Goal: Task Accomplishment & Management: Use online tool/utility

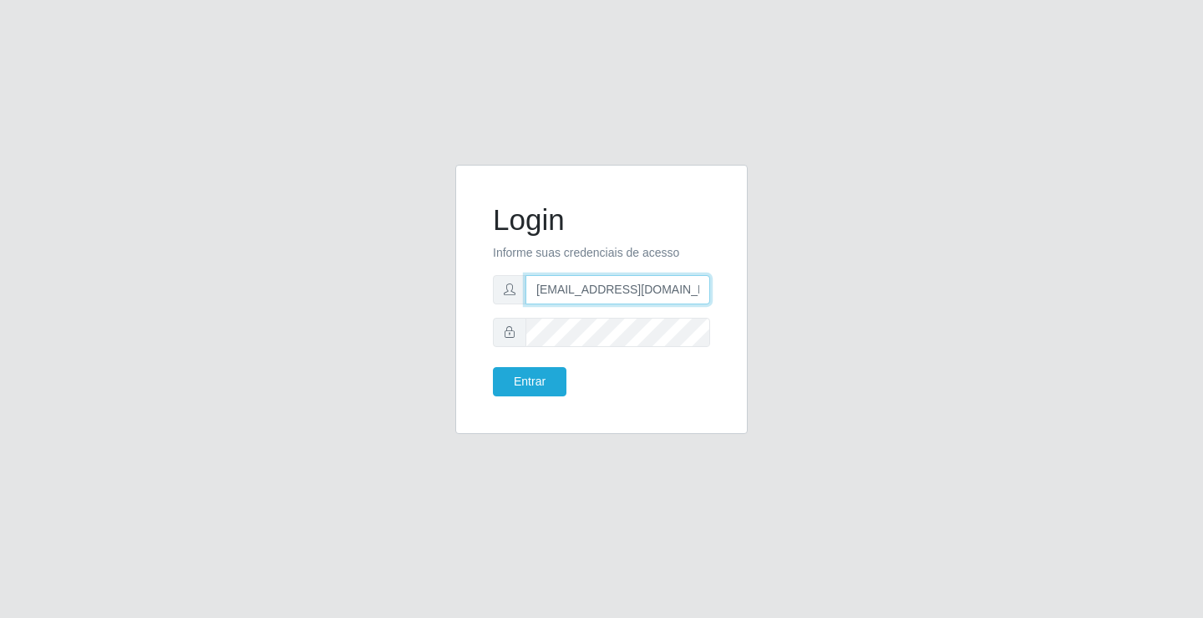
click at [708, 292] on input "[EMAIL_ADDRESS][DOMAIN_NAME]" at bounding box center [618, 289] width 185 height 29
type input "a"
type input "[EMAIL_ADDRESS][DOMAIN_NAME]"
click at [493, 367] on button "Entrar" at bounding box center [530, 381] width 74 height 29
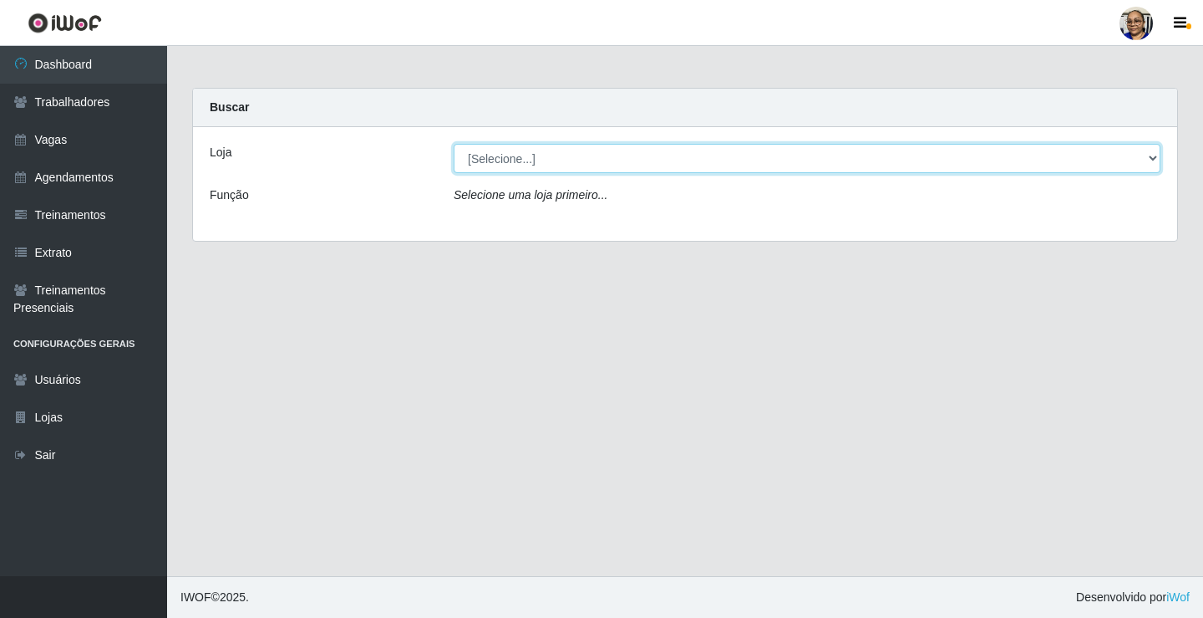
click at [1152, 159] on select "[Selecione...] Mercadinho [GEOGRAPHIC_DATA]" at bounding box center [807, 158] width 707 height 29
select select "345"
click at [454, 144] on select "[Selecione...] Mercadinho [GEOGRAPHIC_DATA]" at bounding box center [807, 158] width 707 height 29
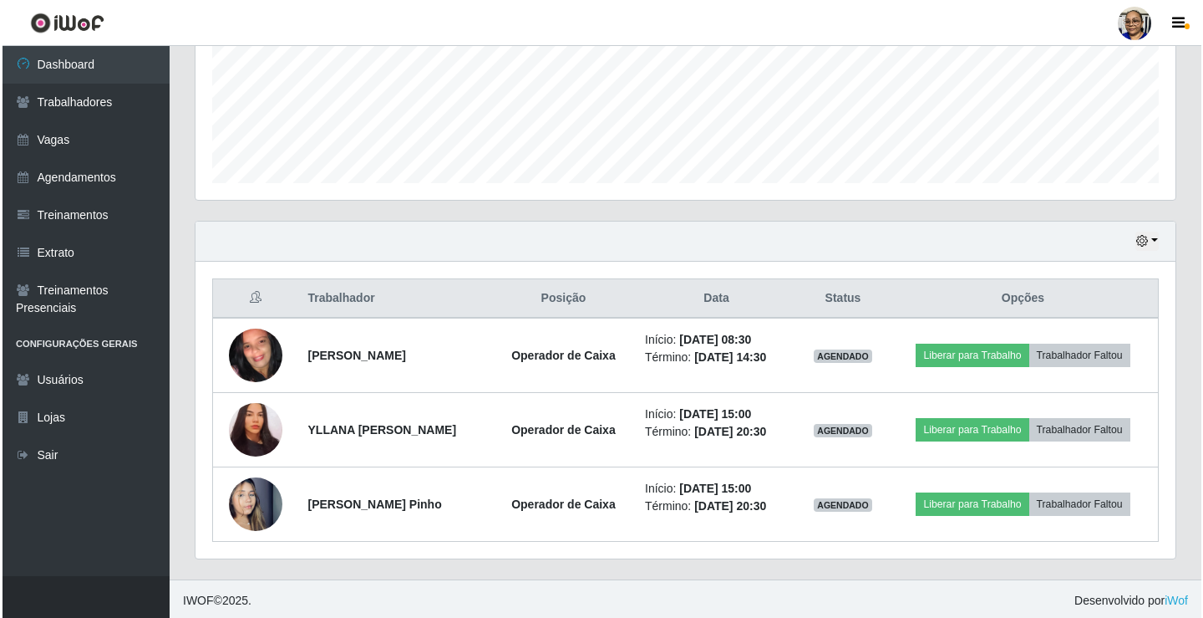
scroll to position [418, 0]
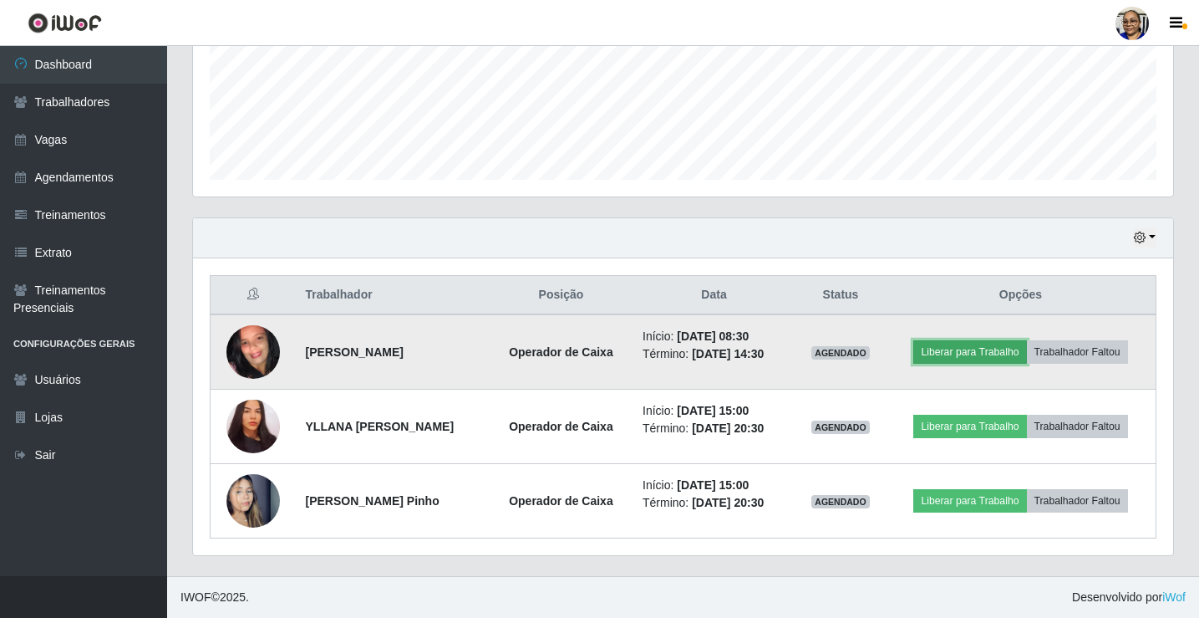
click at [994, 359] on button "Liberar para Trabalho" at bounding box center [969, 351] width 113 height 23
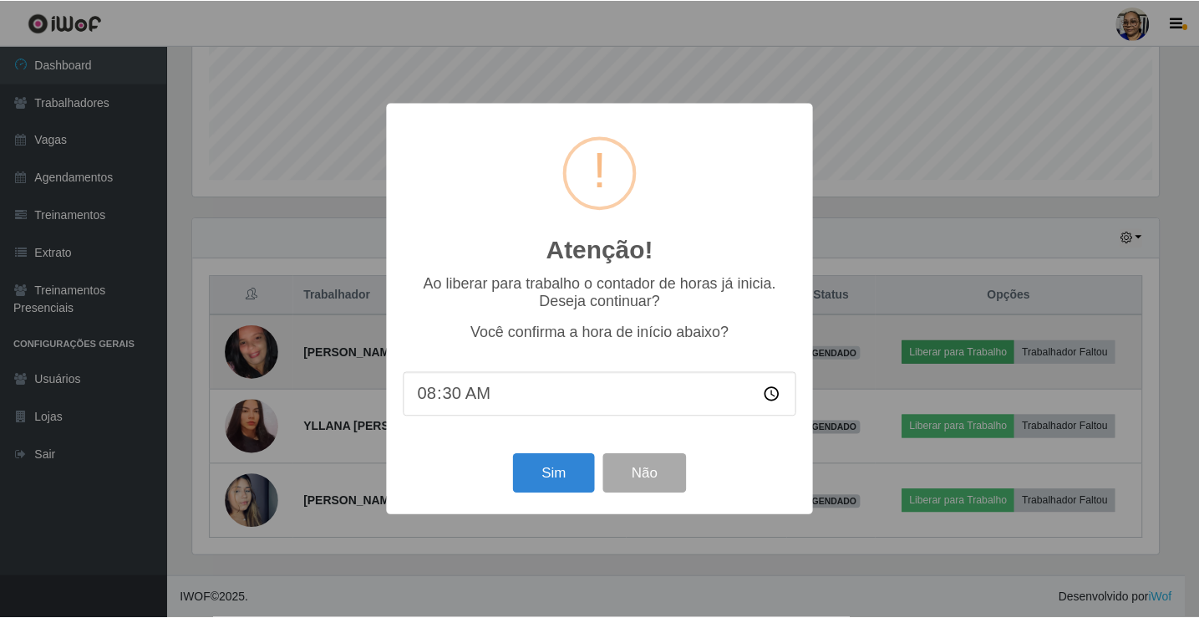
scroll to position [347, 970]
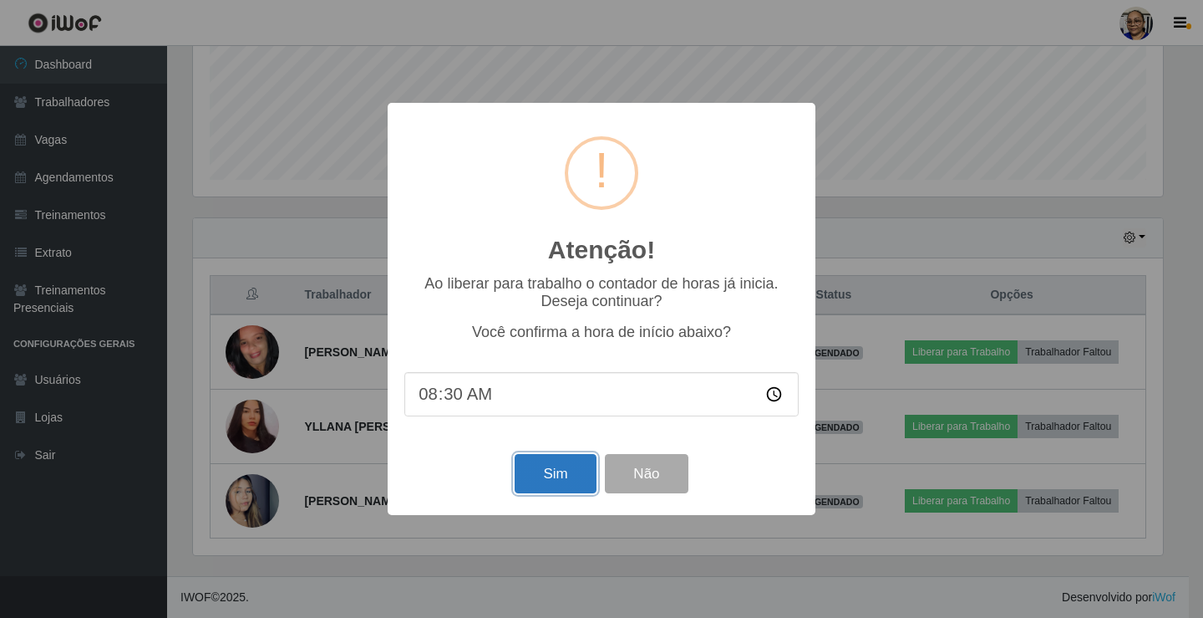
click at [561, 479] on button "Sim" at bounding box center [555, 473] width 81 height 39
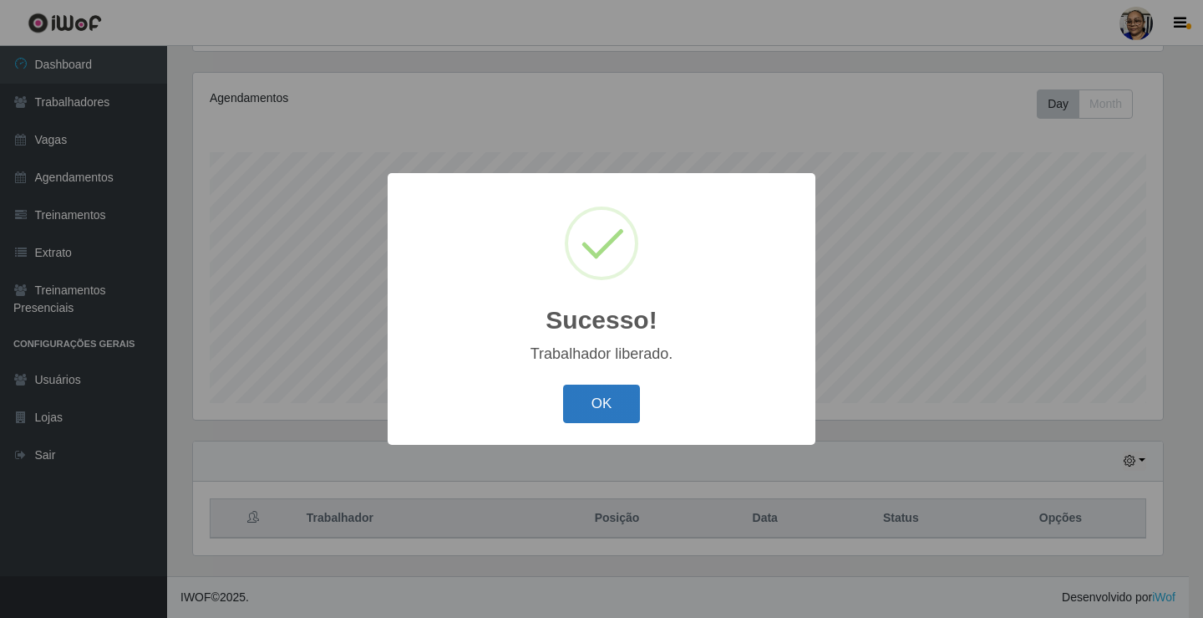
click at [605, 406] on button "OK" at bounding box center [602, 403] width 78 height 39
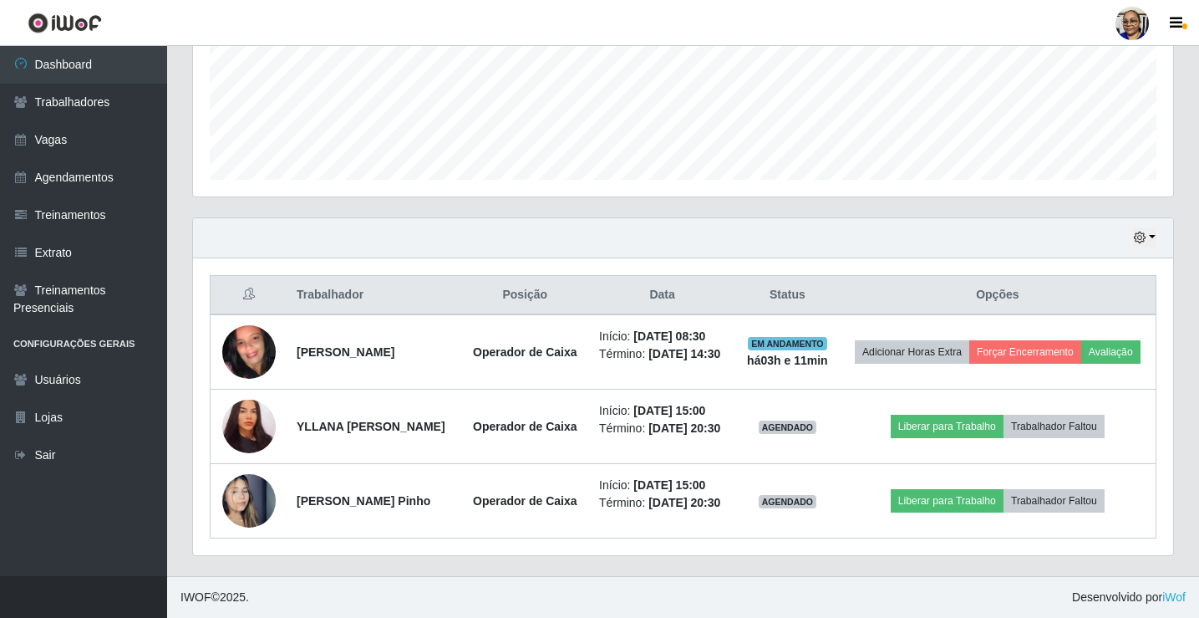
scroll to position [445, 0]
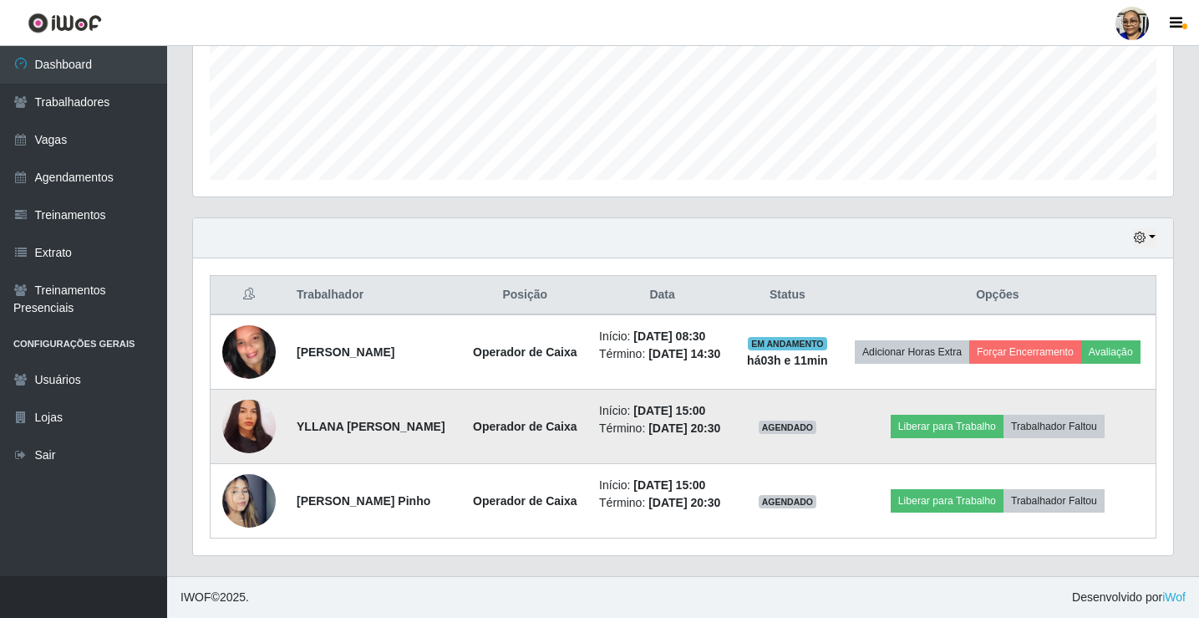
click at [248, 414] on img at bounding box center [248, 427] width 53 height 58
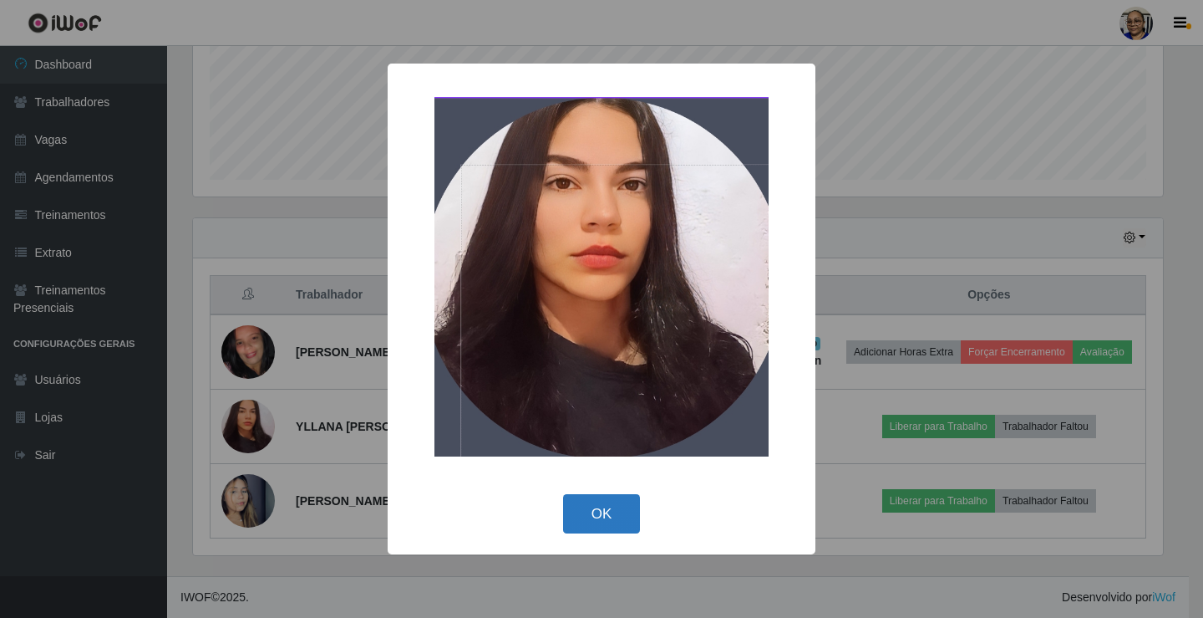
click at [597, 503] on button "OK" at bounding box center [602, 513] width 78 height 39
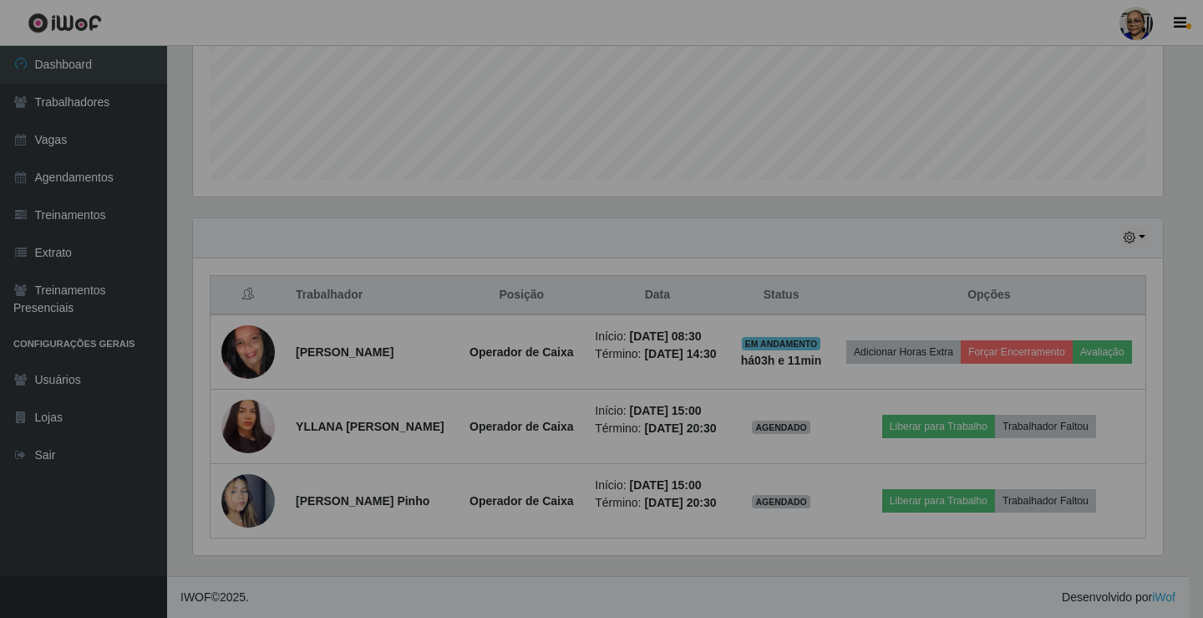
scroll to position [347, 980]
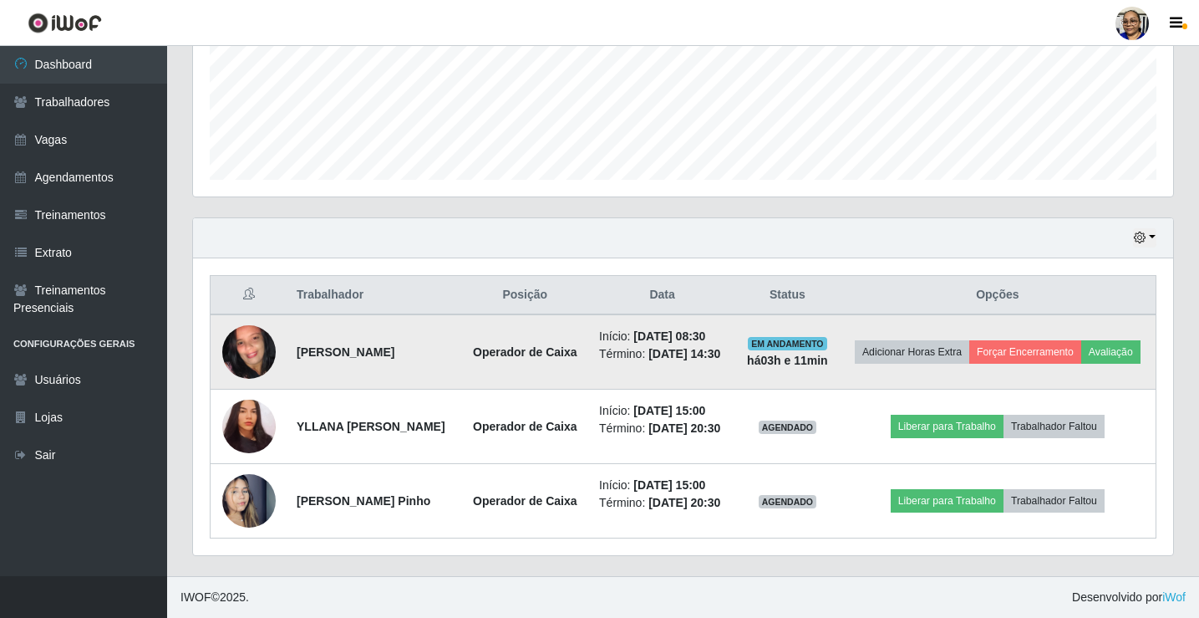
click at [252, 335] on img at bounding box center [248, 351] width 53 height 119
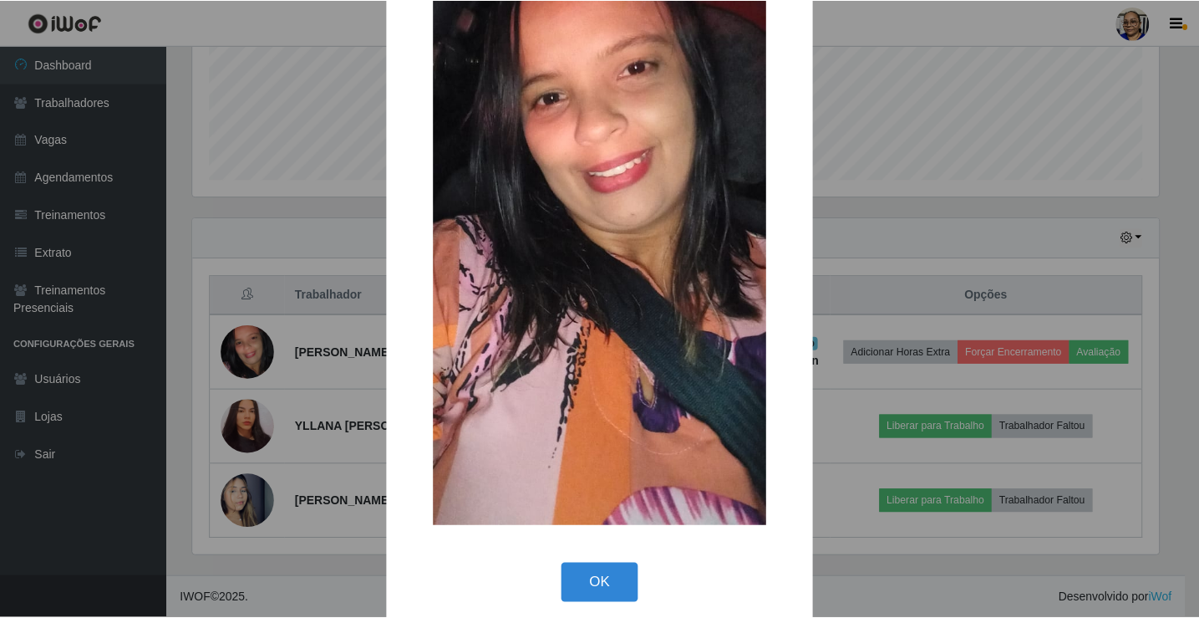
scroll to position [272, 0]
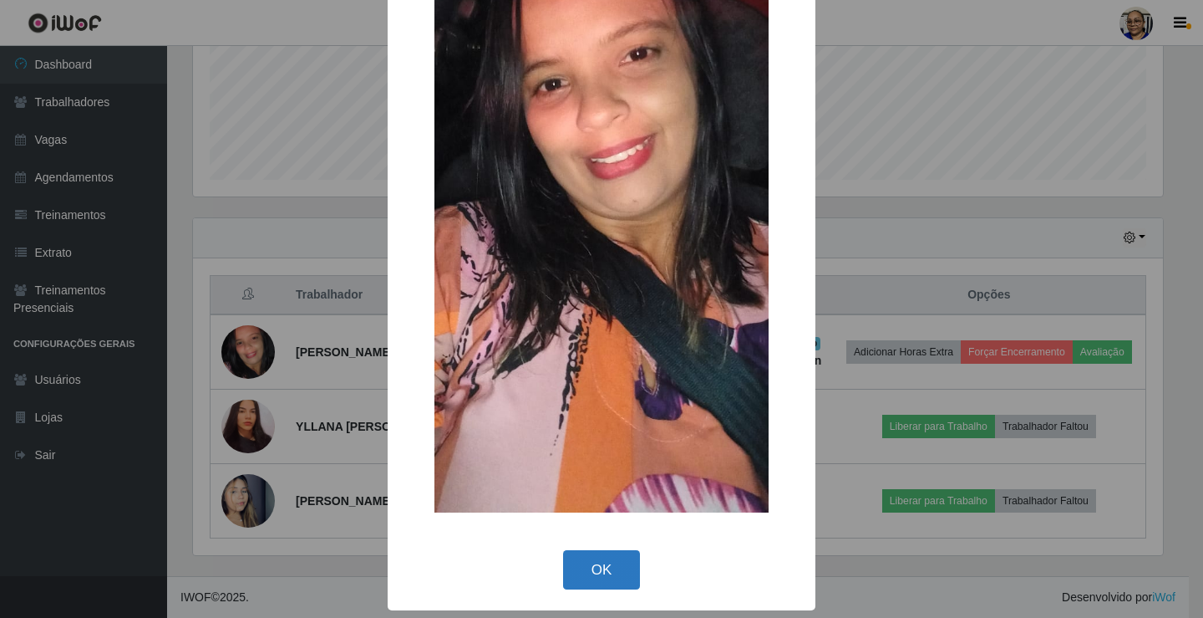
click at [597, 570] on button "OK" at bounding box center [602, 569] width 78 height 39
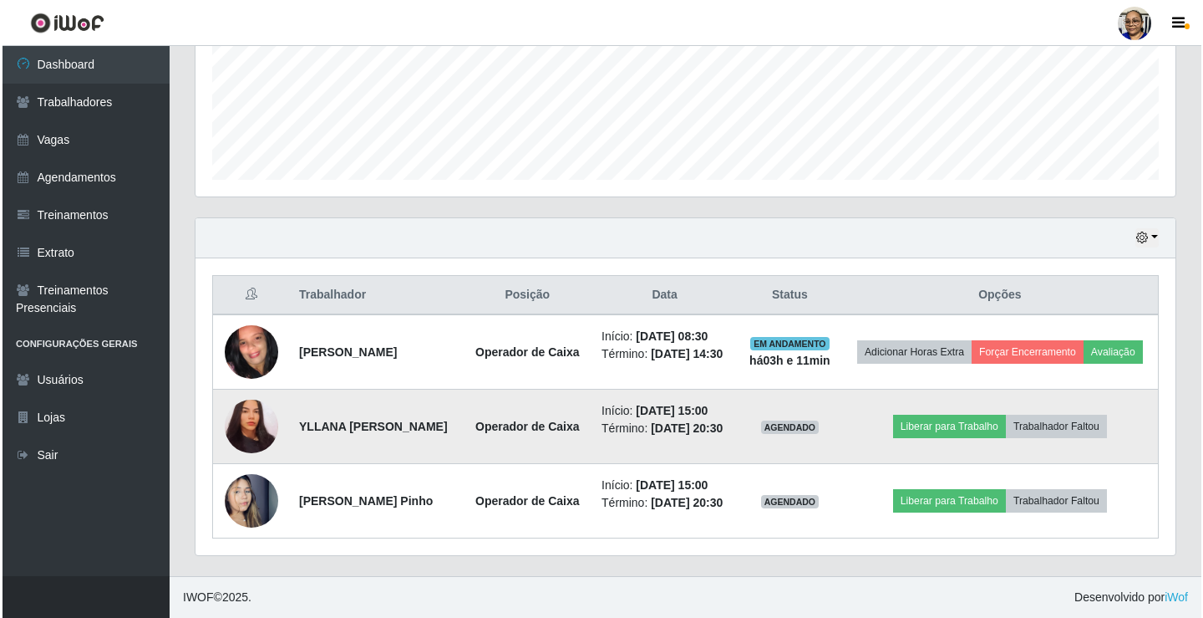
scroll to position [347, 980]
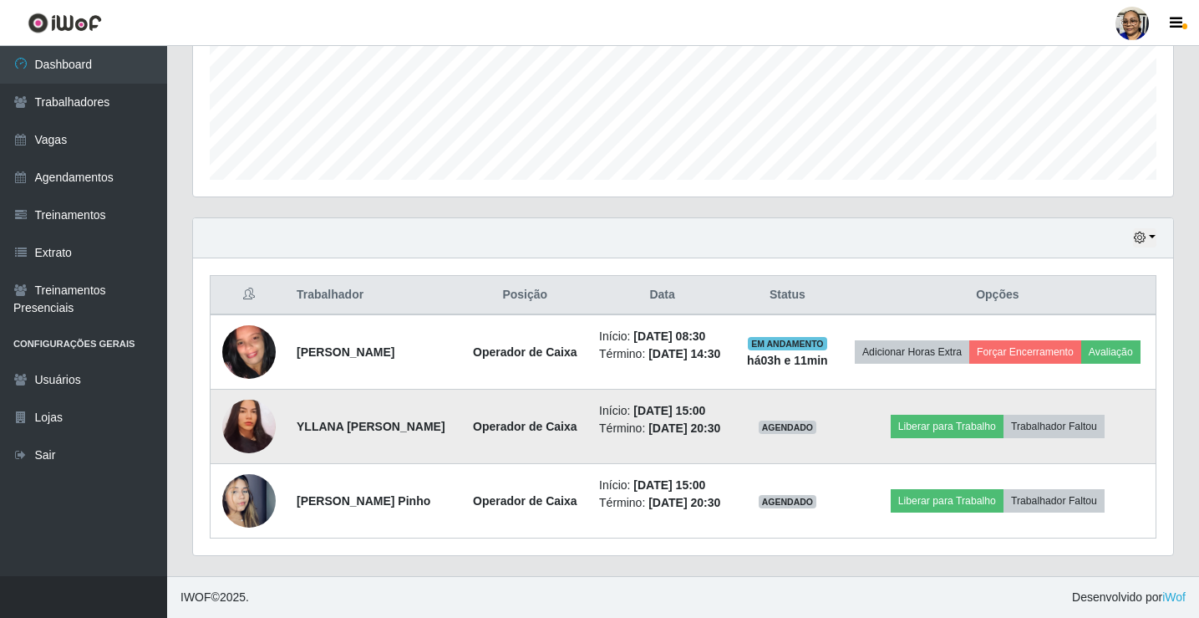
click at [257, 422] on img at bounding box center [248, 427] width 53 height 58
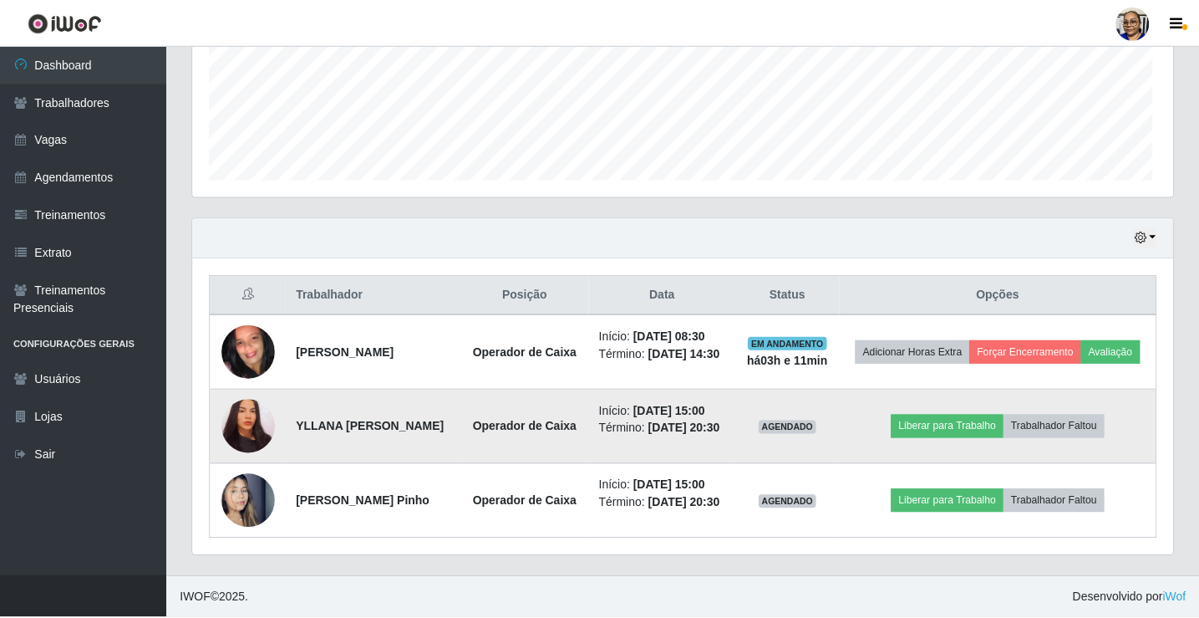
scroll to position [347, 970]
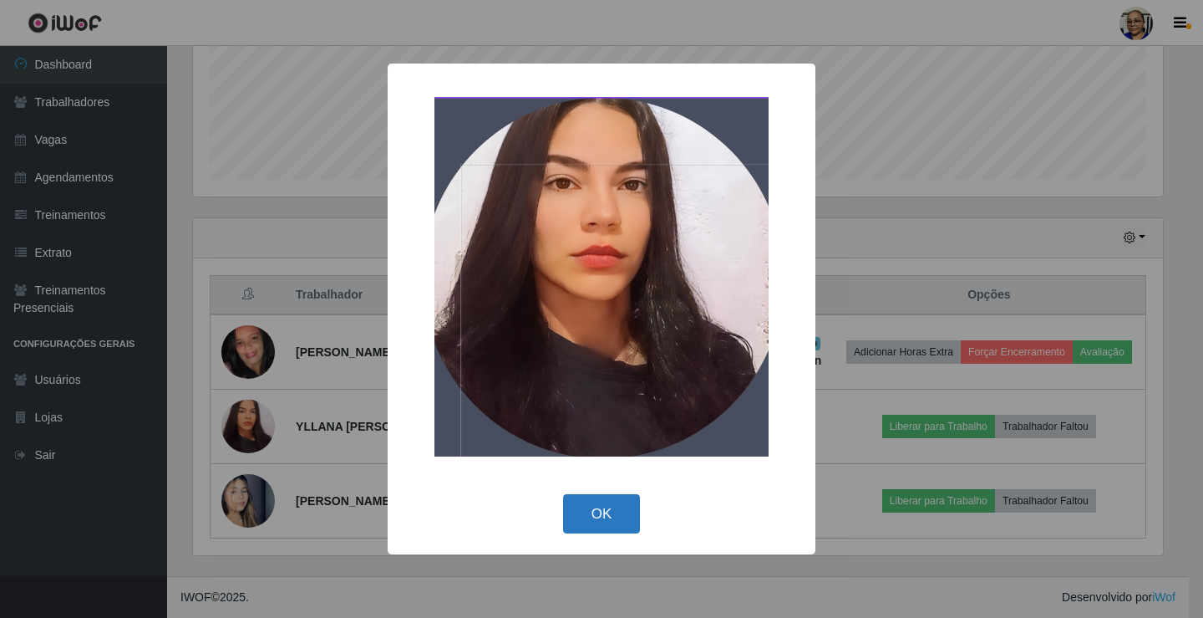
click at [609, 512] on button "OK" at bounding box center [602, 513] width 78 height 39
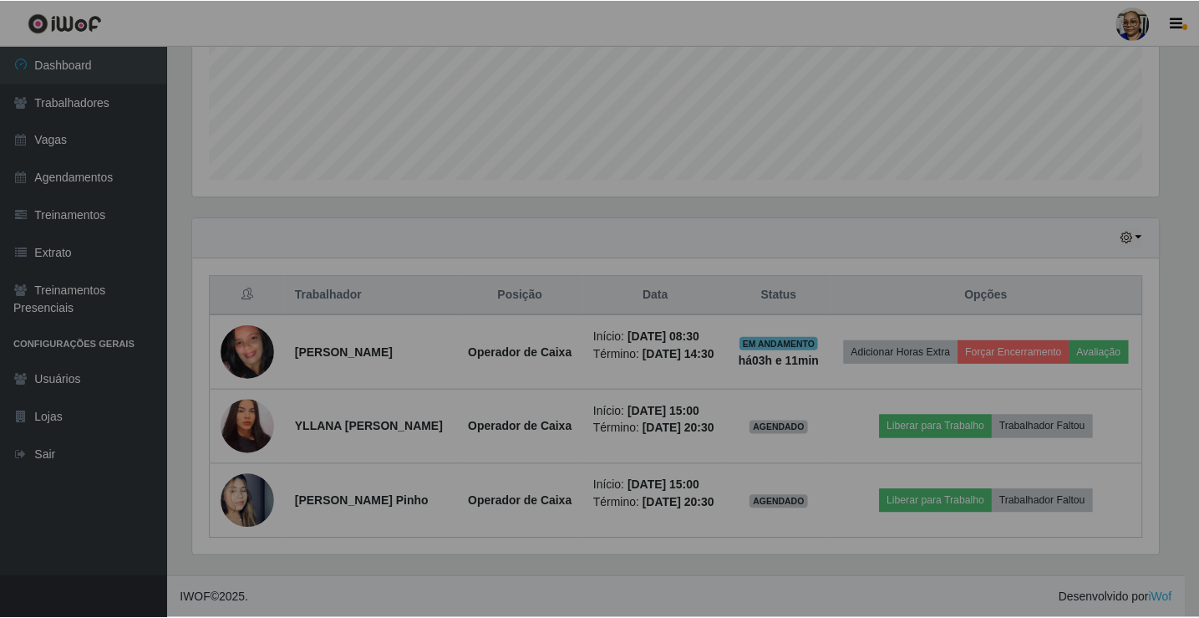
scroll to position [347, 980]
